Goal: Find specific page/section: Find specific page/section

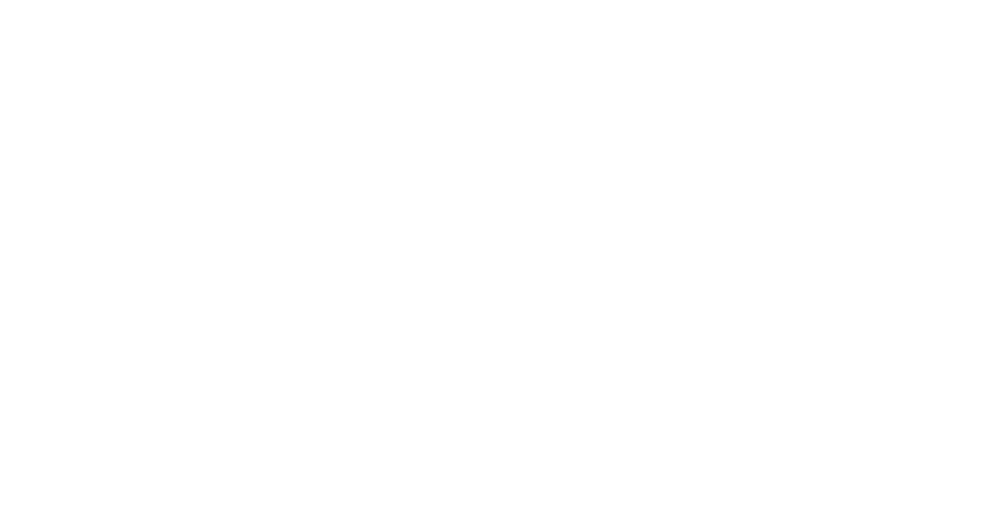
click at [26, 291] on icon at bounding box center [30, 315] width 48 height 48
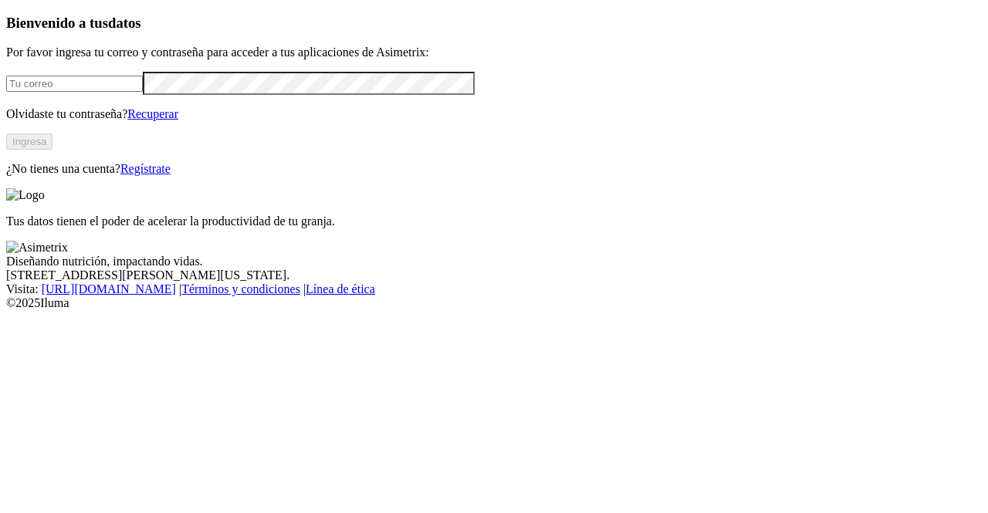
type input "[PERSON_NAME][EMAIL_ADDRESS][PERSON_NAME][DOMAIN_NAME]"
click at [6, 140] on div "Bienvenido a tus datos Por favor ingresa tu correo y contraseña para acceder a …" at bounding box center [494, 95] width 976 height 161
click at [52, 150] on button "Ingresa" at bounding box center [29, 142] width 46 height 16
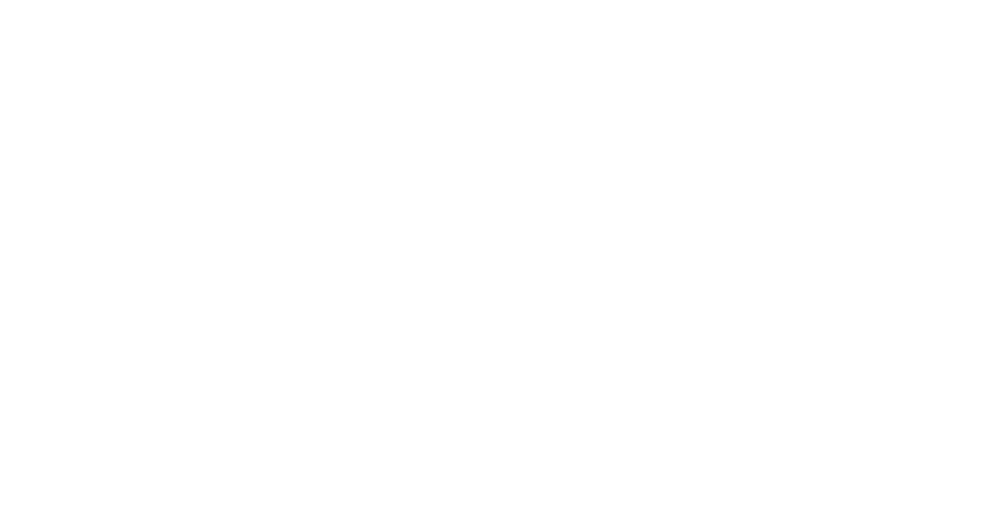
drag, startPoint x: 794, startPoint y: 36, endPoint x: 773, endPoint y: 29, distance: 22.2
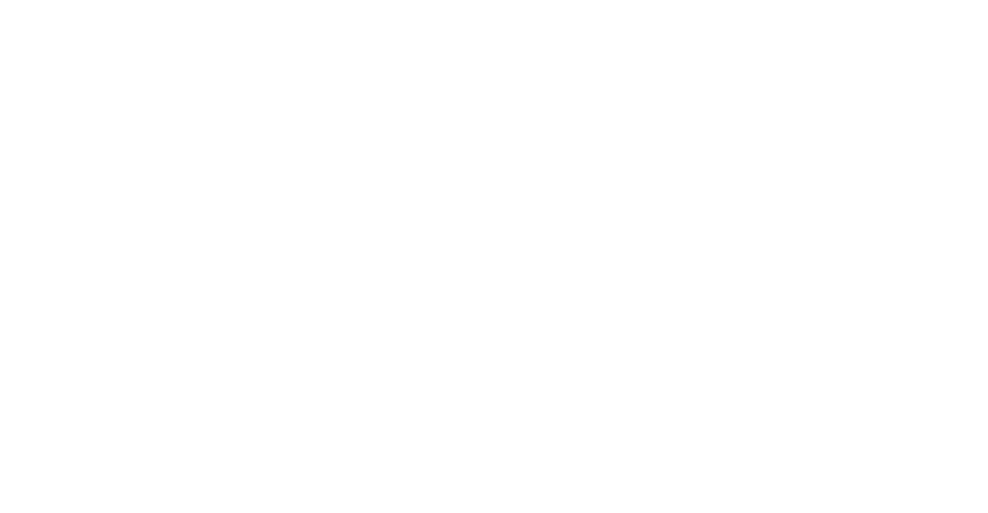
drag, startPoint x: 525, startPoint y: 323, endPoint x: 531, endPoint y: 337, distance: 15.9
